Goal: Task Accomplishment & Management: Manage account settings

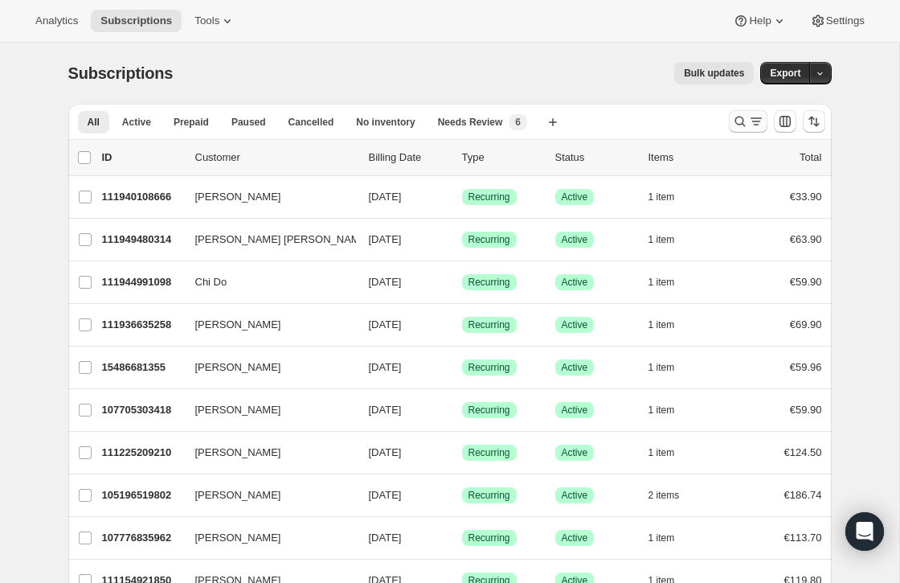
click at [751, 118] on icon "Search and filter results" at bounding box center [756, 121] width 16 height 16
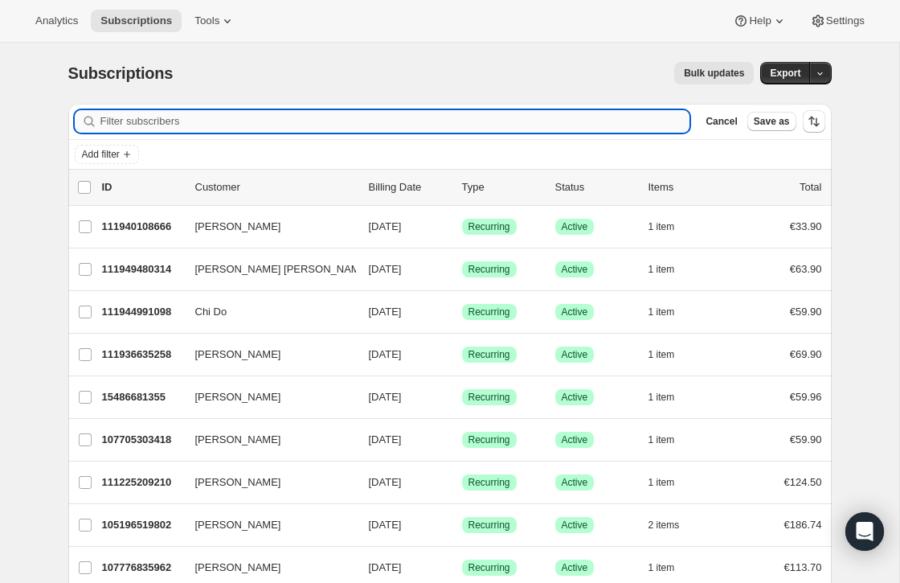
click at [405, 118] on input "Filter subscribers" at bounding box center [395, 121] width 590 height 23
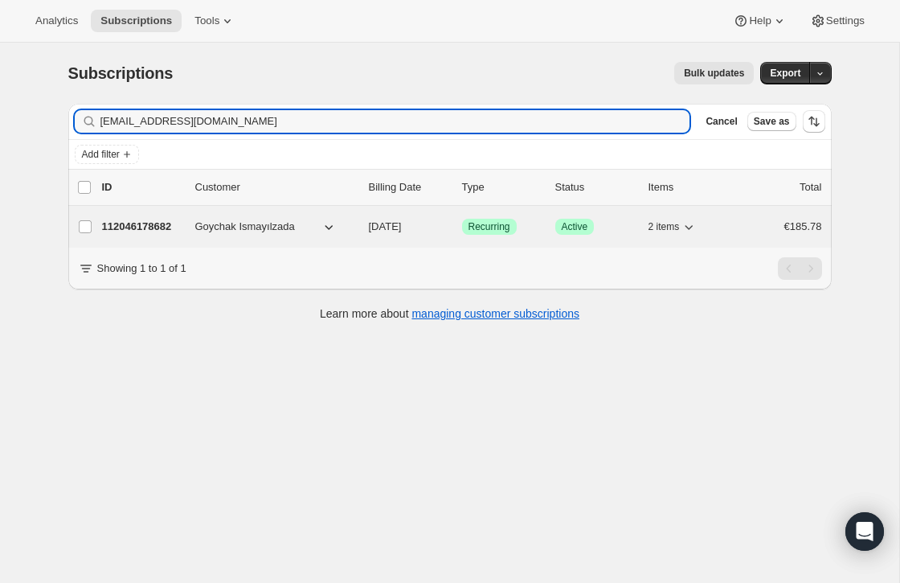
type input "[EMAIL_ADDRESS][DOMAIN_NAME]"
click at [440, 228] on p "[DATE]" at bounding box center [409, 227] width 80 height 16
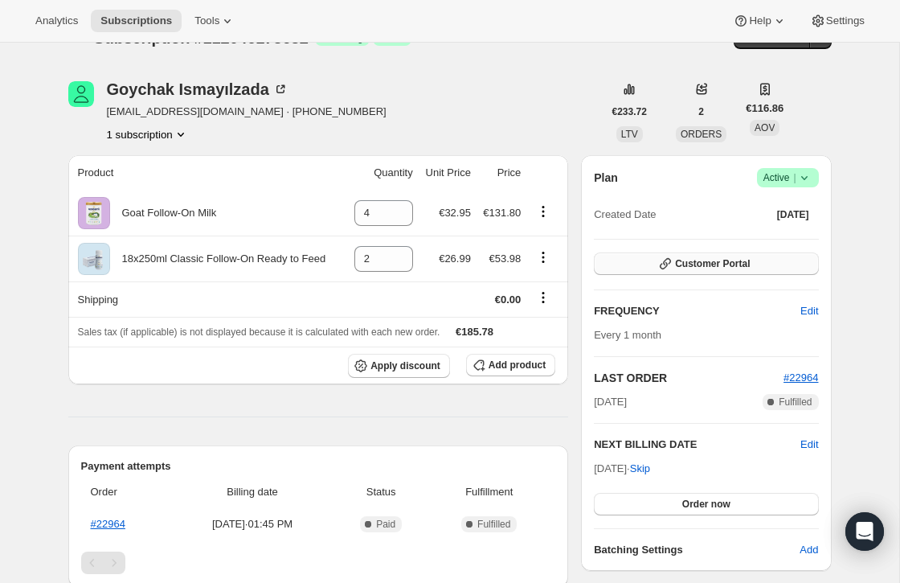
scroll to position [52, 0]
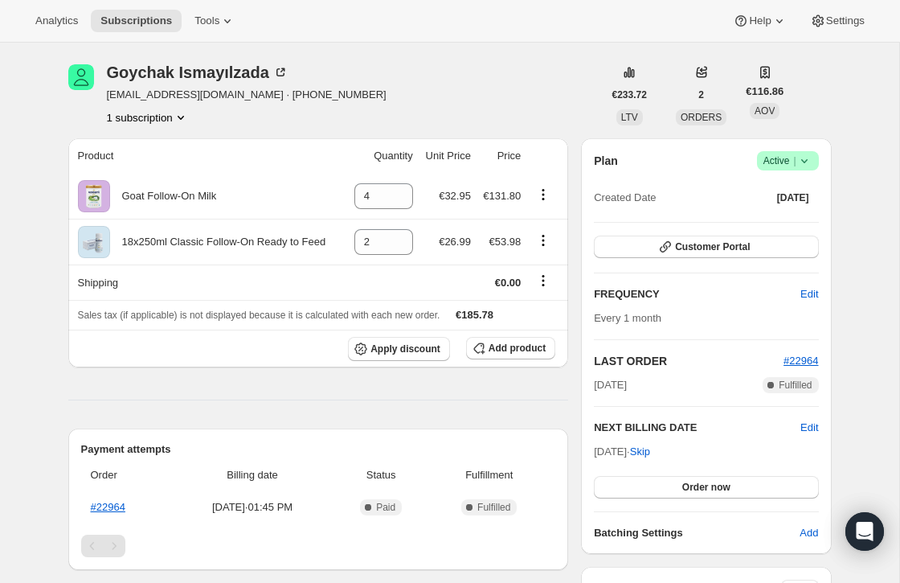
click at [807, 165] on icon at bounding box center [804, 161] width 16 height 16
click at [772, 214] on span "Cancel subscription" at bounding box center [783, 219] width 91 height 12
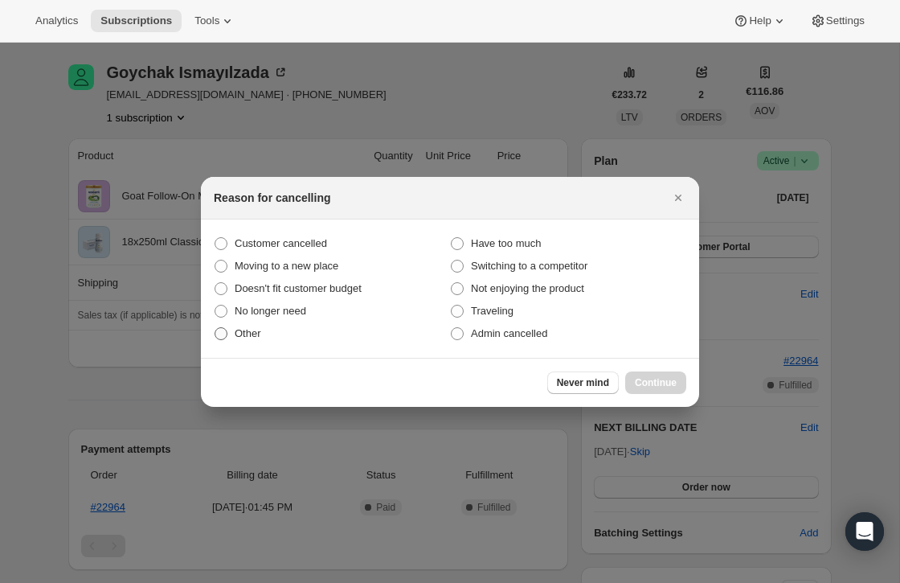
click at [239, 339] on span "Other" at bounding box center [248, 334] width 27 height 16
click at [215, 328] on input "Other" at bounding box center [215, 327] width 1 height 1
radio input "true"
click at [655, 381] on span "Continue" at bounding box center [656, 382] width 42 height 13
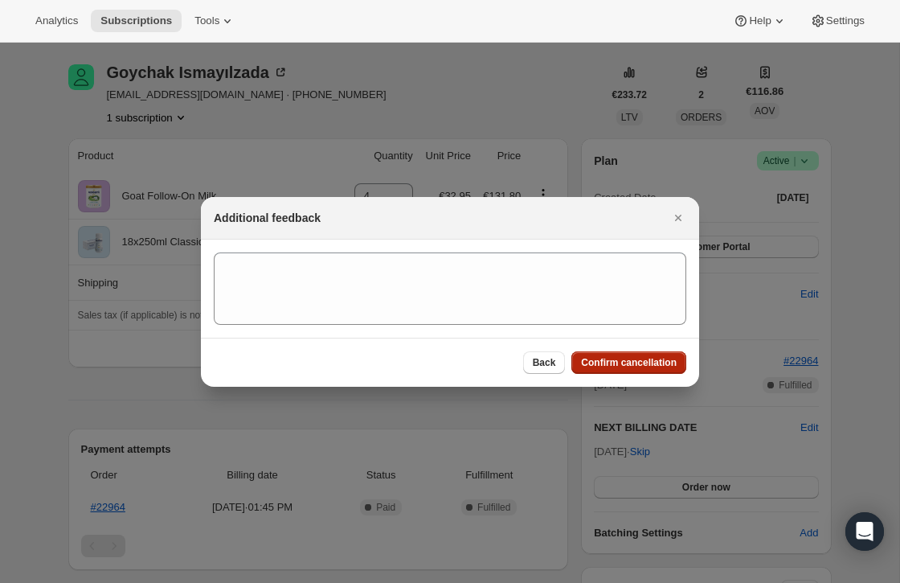
click at [641, 362] on span "Confirm cancellation" at bounding box center [629, 362] width 96 height 13
